Goal: Information Seeking & Learning: Learn about a topic

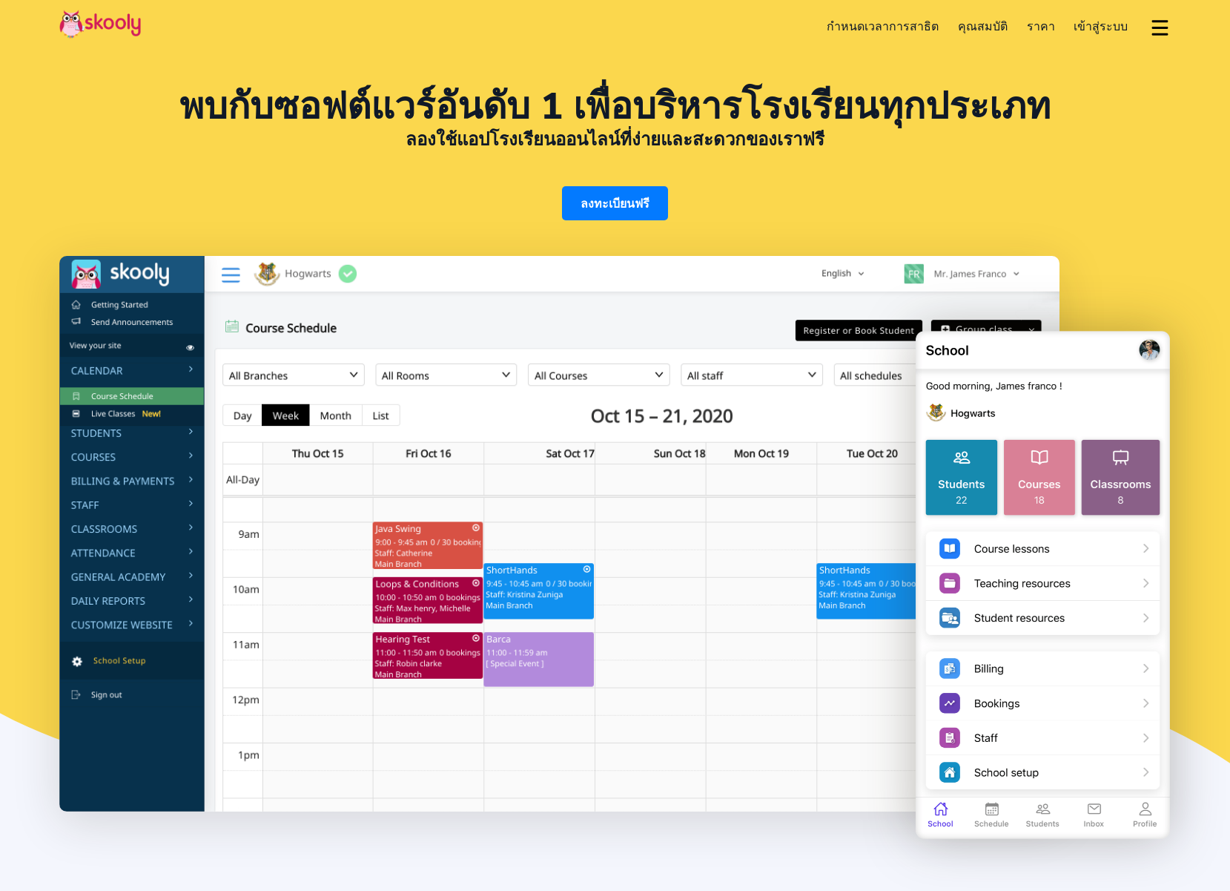
select select "th"
select select "66"
select select "[GEOGRAPHIC_DATA]"
select select "[GEOGRAPHIC_DATA]/[GEOGRAPHIC_DATA]"
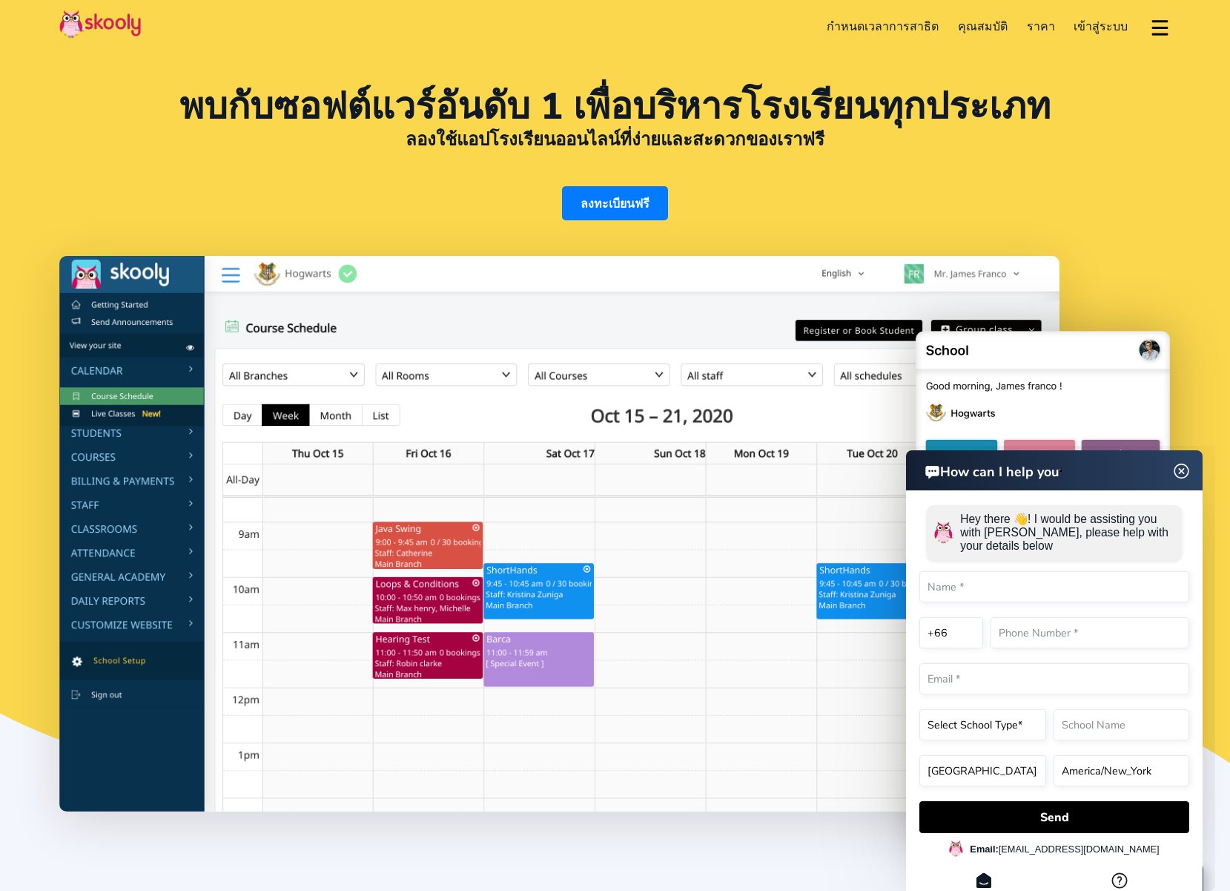
click at [1007, 213] on div "พบกับซอฟต์แวร์อันดับ 1 เพื่อบริหารโรงเรียนทุกประเภท ลองใช้แอปโรงเรียนออนไลน์ที่…" at bounding box center [615, 154] width 1112 height 131
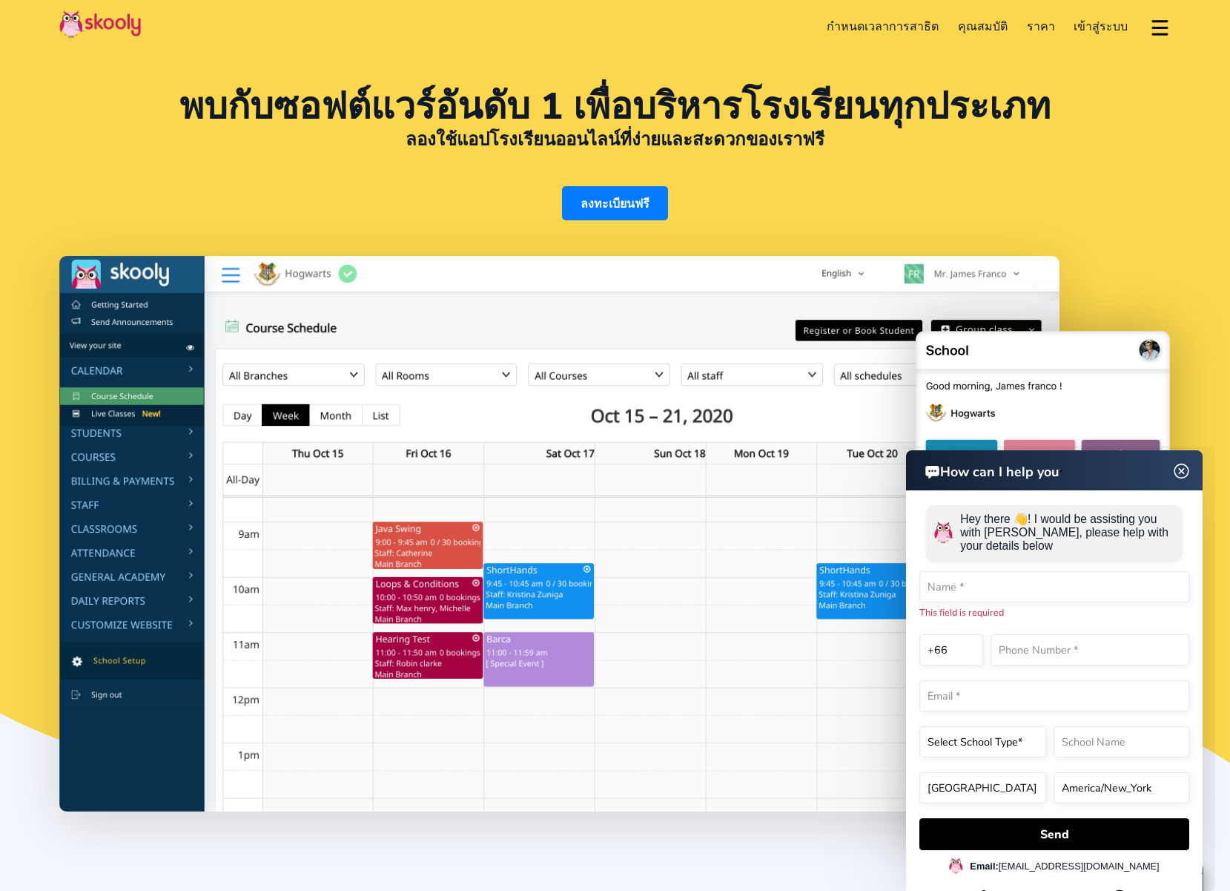
click at [1175, 469] on img at bounding box center [1181, 471] width 19 height 28
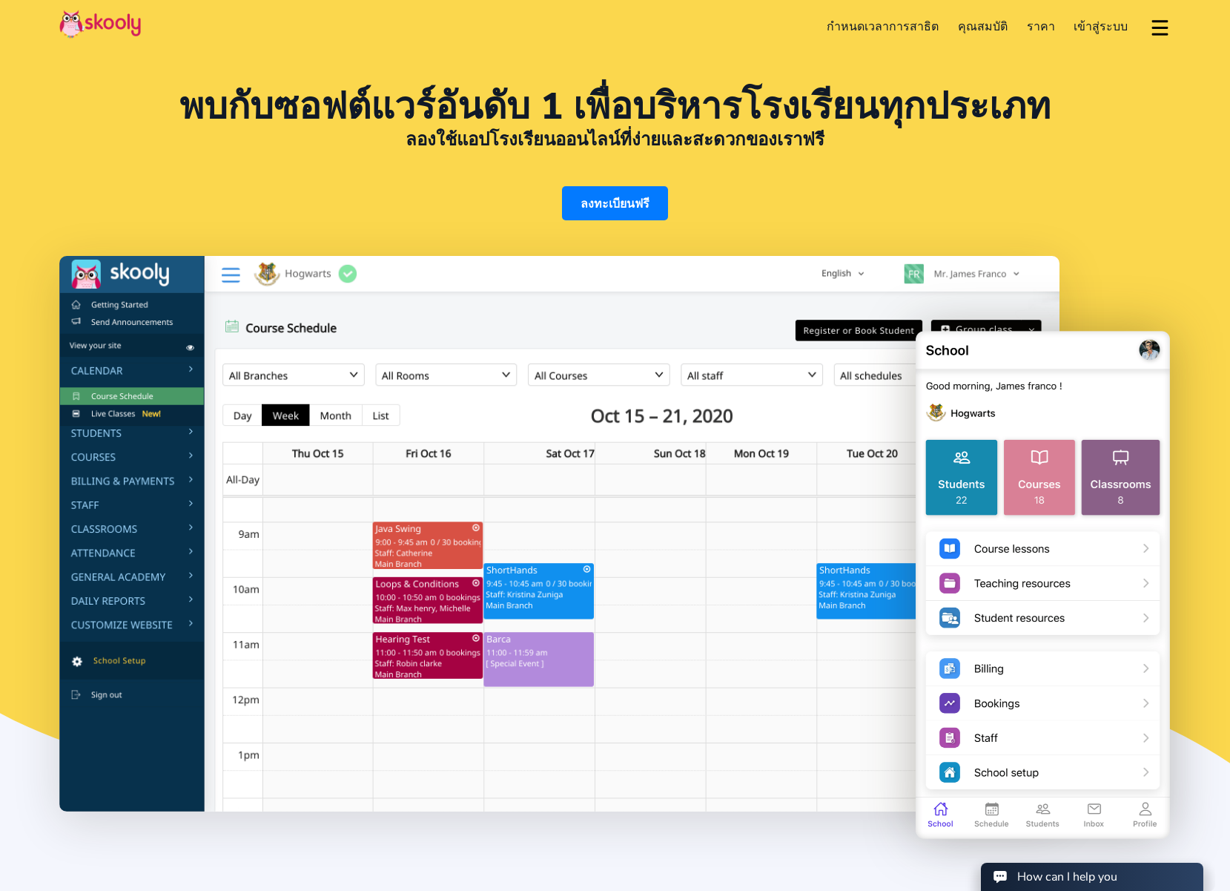
click at [1032, 460] on img at bounding box center [1043, 584] width 256 height 515
click at [1050, 24] on span "ราคา" at bounding box center [1041, 27] width 28 height 16
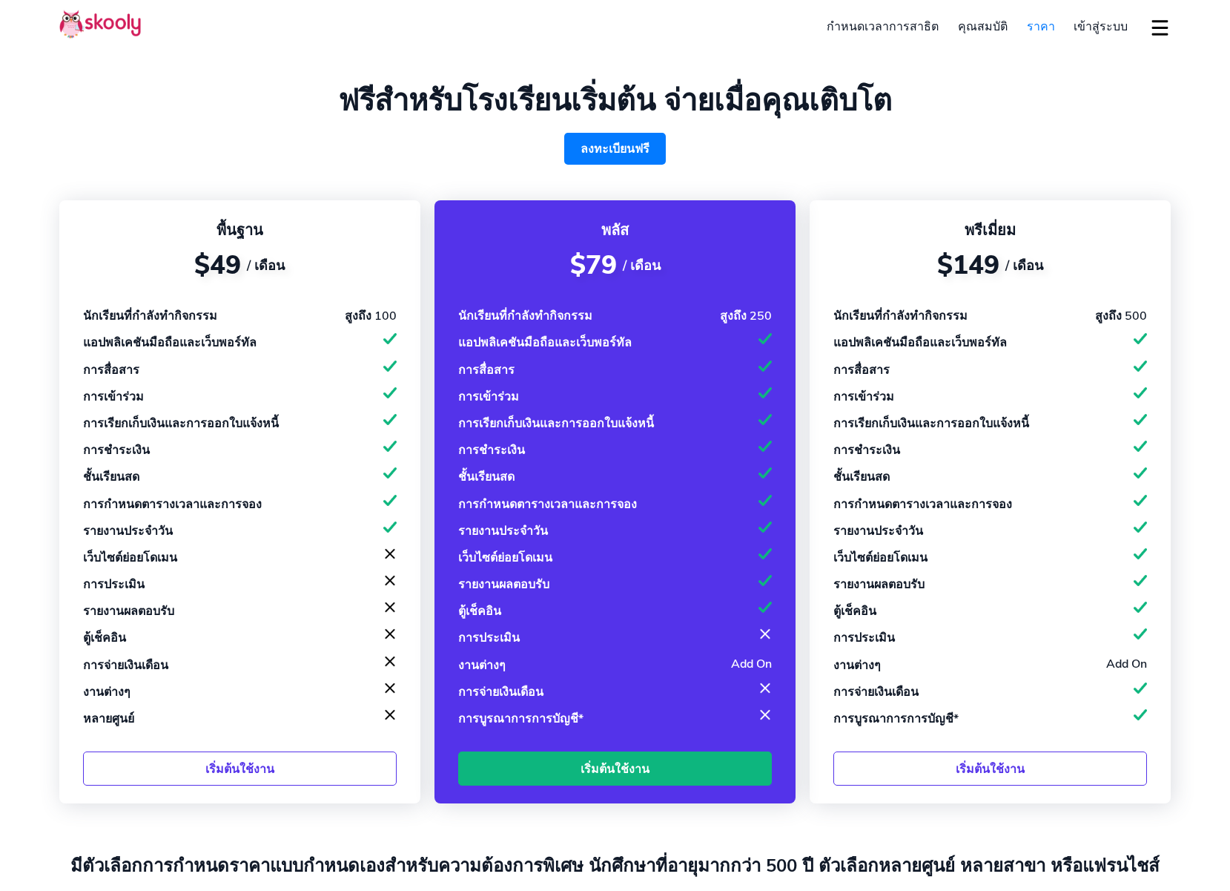
select select "th"
select select "66"
select select "[GEOGRAPHIC_DATA]"
select select "[GEOGRAPHIC_DATA]/[GEOGRAPHIC_DATA]"
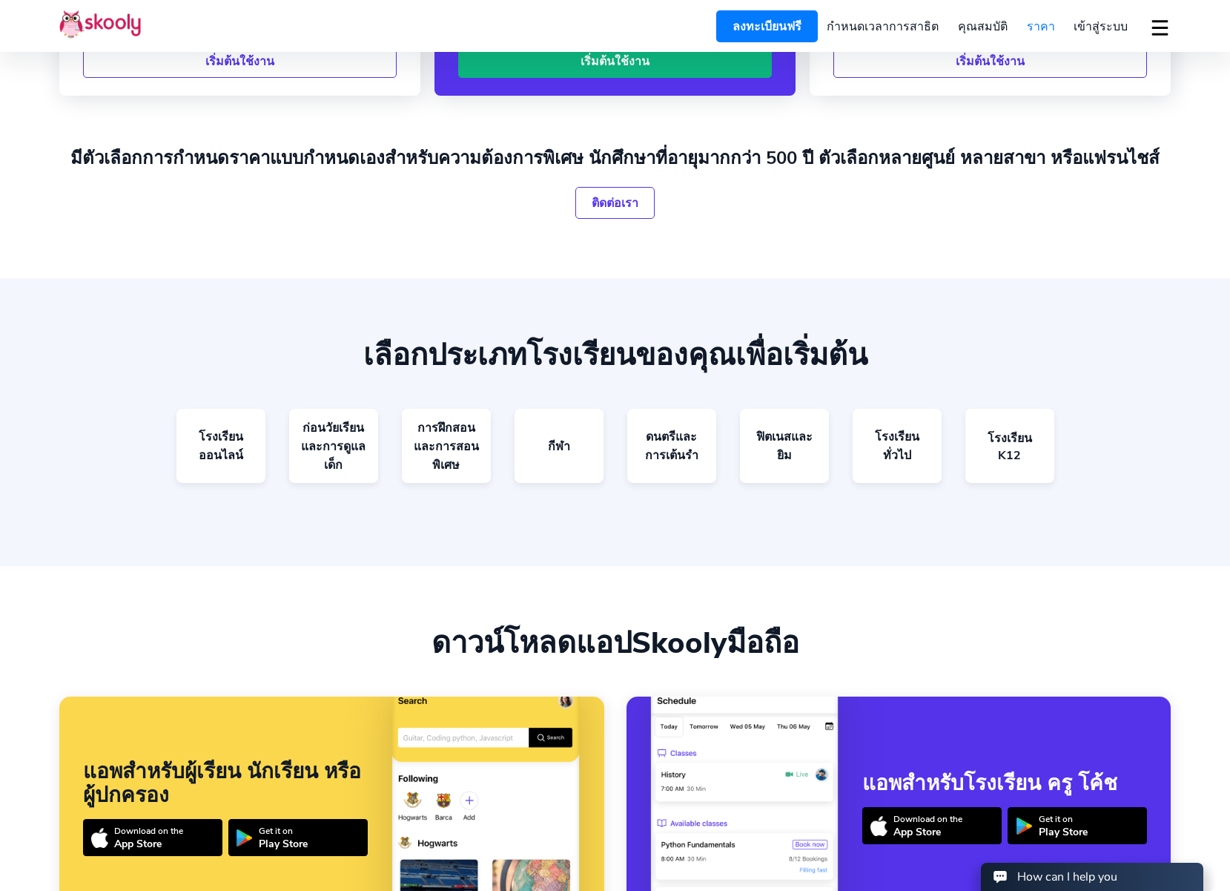
scroll to position [710, 0]
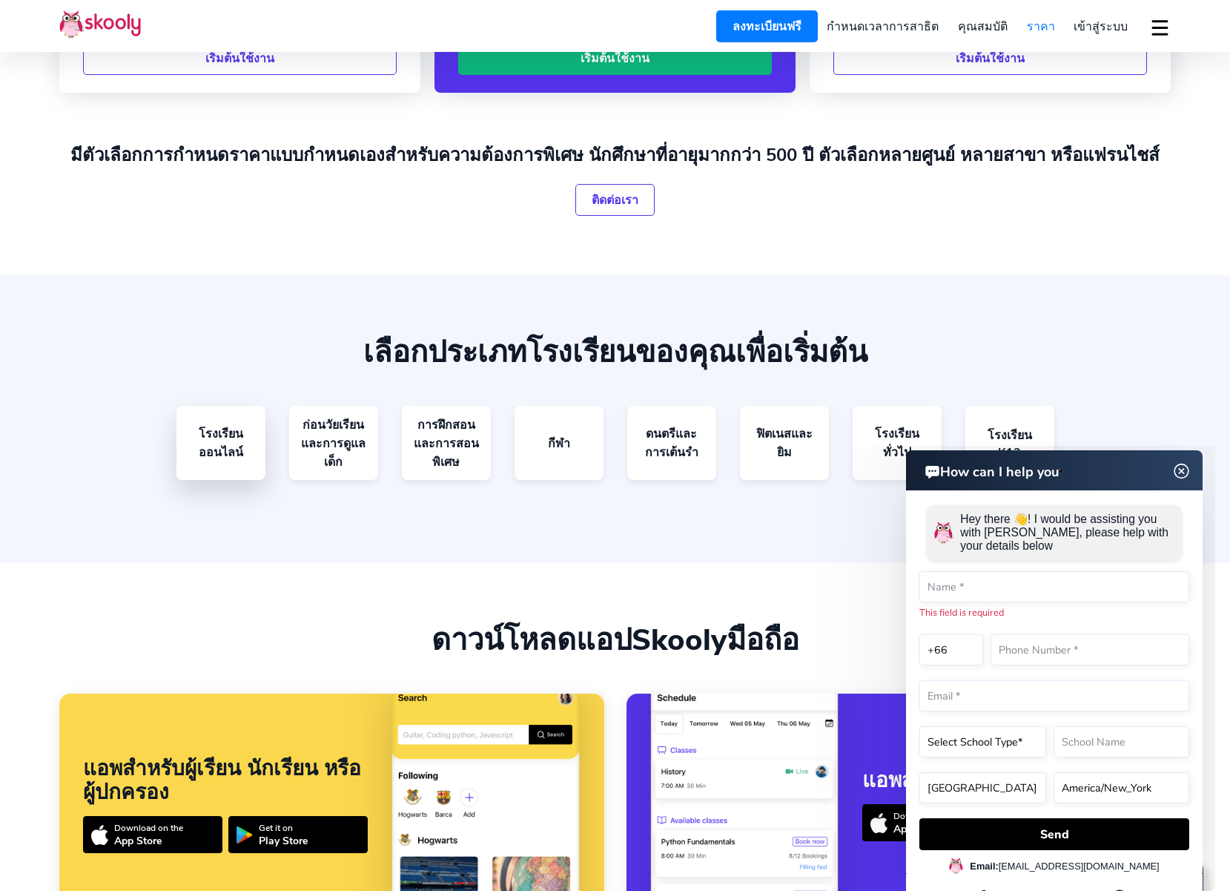
click at [237, 432] on link "โรงเรียนออนไลน์" at bounding box center [220, 443] width 89 height 74
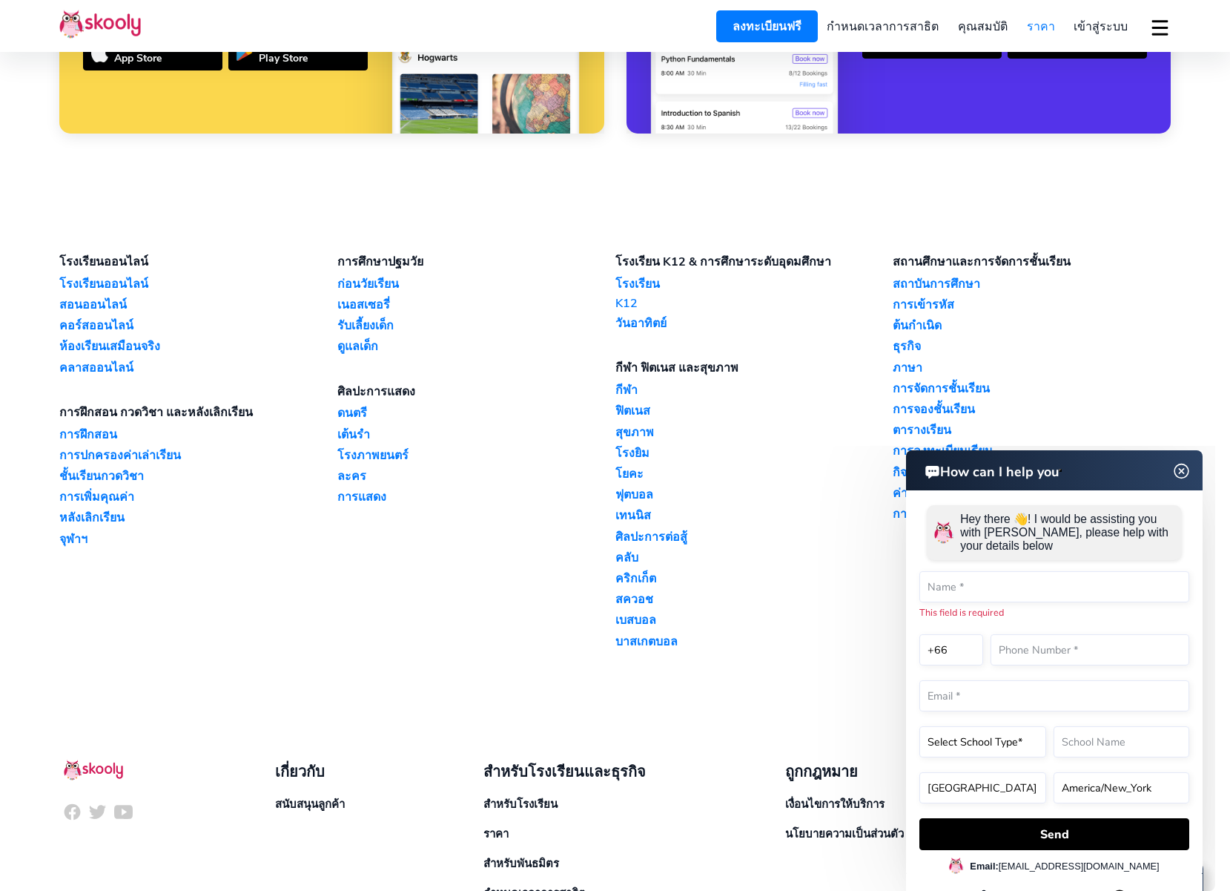
scroll to position [1549, 0]
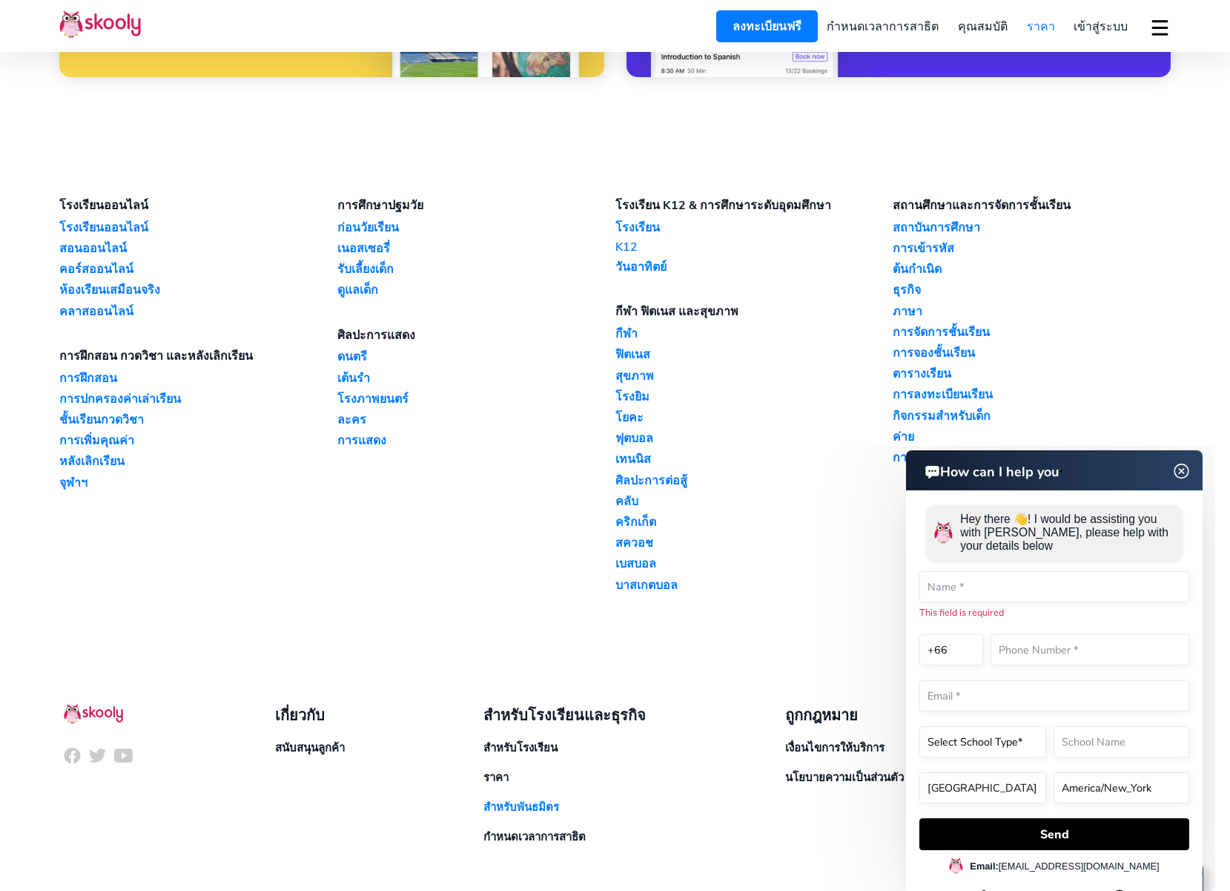
click at [523, 798] on link "สำหรับพันธมิตร" at bounding box center [521, 807] width 76 height 18
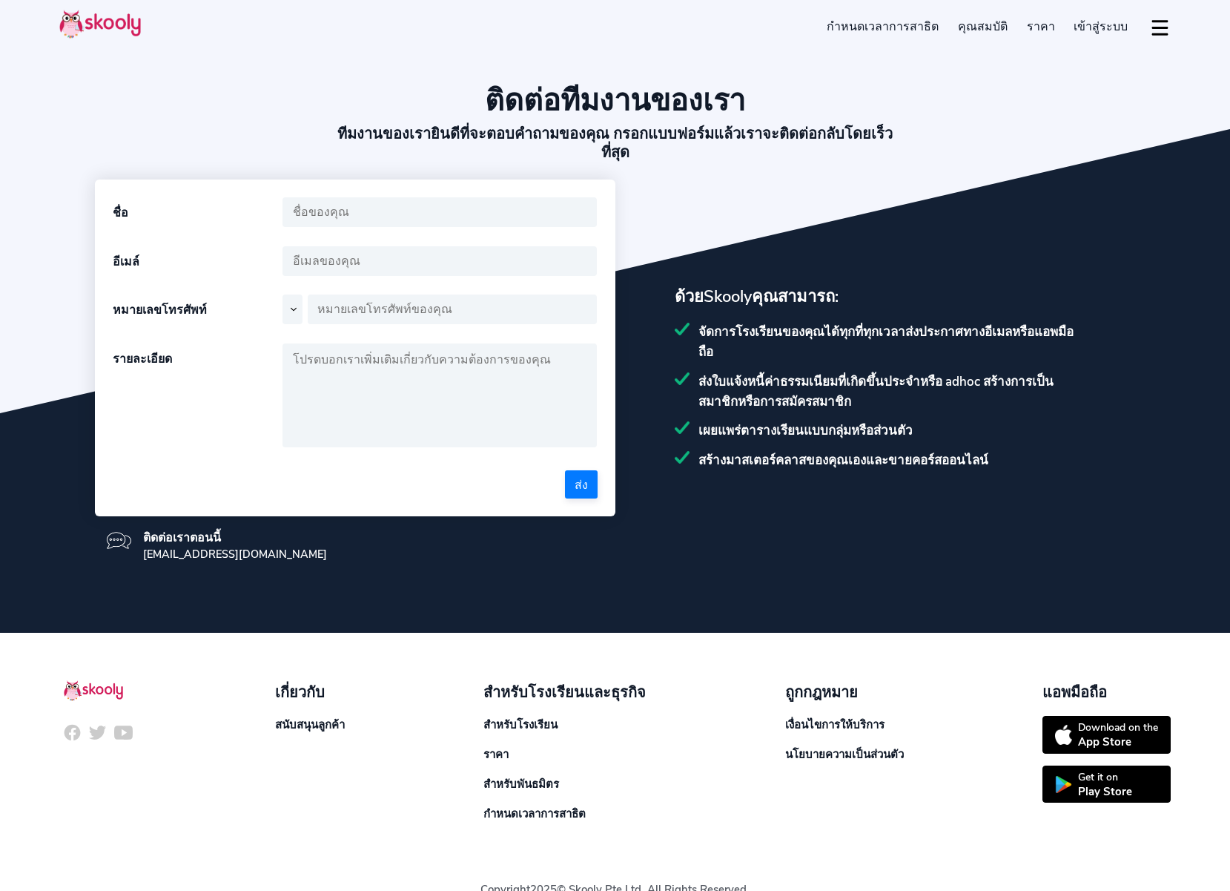
select select "th"
select select "66"
select select "[GEOGRAPHIC_DATA]"
select select "[GEOGRAPHIC_DATA]/[GEOGRAPHIC_DATA]"
